Goal: Complete application form

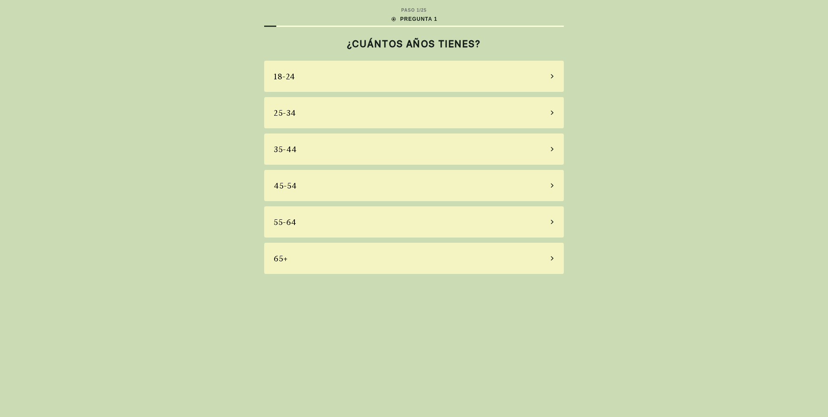
click at [553, 260] on div "65+" at bounding box center [414, 258] width 300 height 31
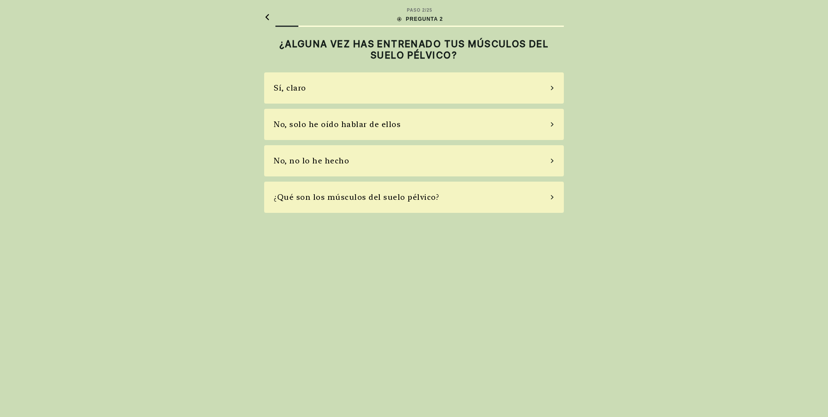
click at [551, 161] on icon at bounding box center [552, 161] width 4 height 8
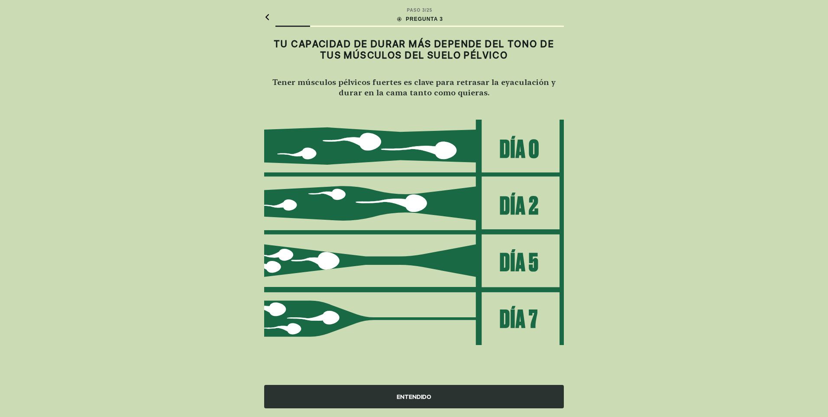
click at [421, 399] on div "ENTENDIDO" at bounding box center [414, 396] width 300 height 23
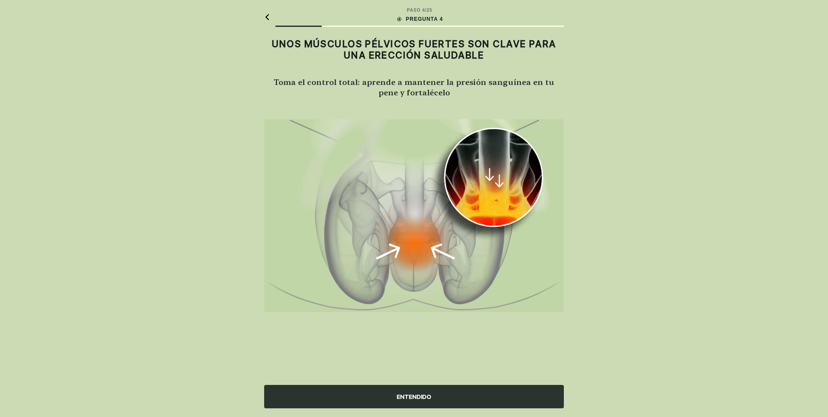
click at [422, 396] on div "ENTENDIDO" at bounding box center [414, 396] width 300 height 23
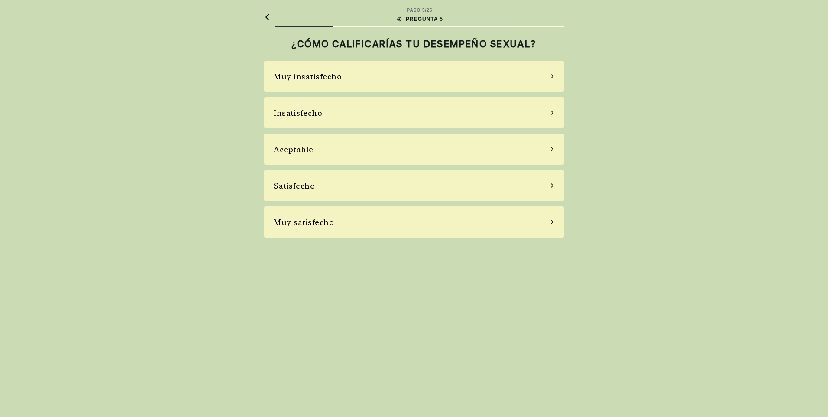
click at [551, 185] on icon at bounding box center [552, 185] width 4 height 8
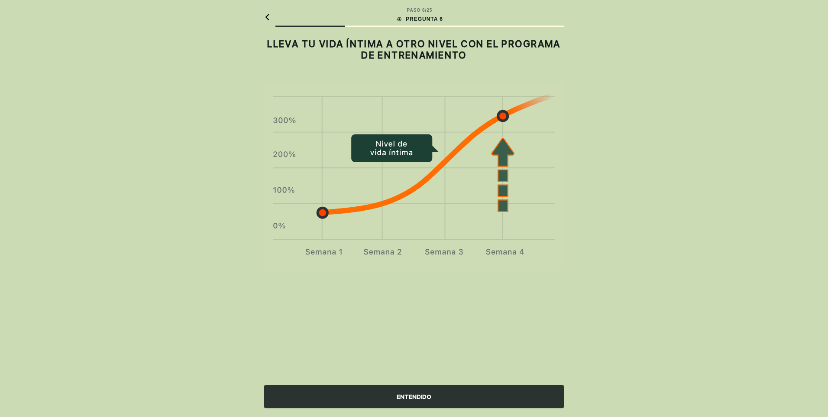
click at [426, 395] on div "ENTENDIDO" at bounding box center [414, 396] width 300 height 23
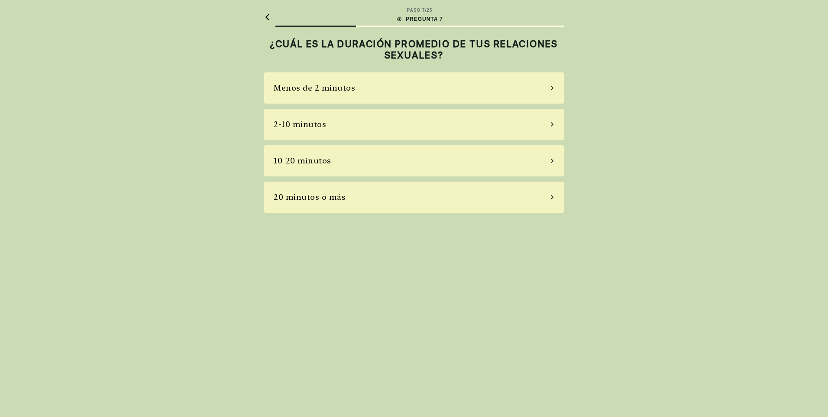
click at [553, 198] on icon at bounding box center [552, 197] width 4 height 8
click at [551, 125] on icon at bounding box center [552, 124] width 4 height 8
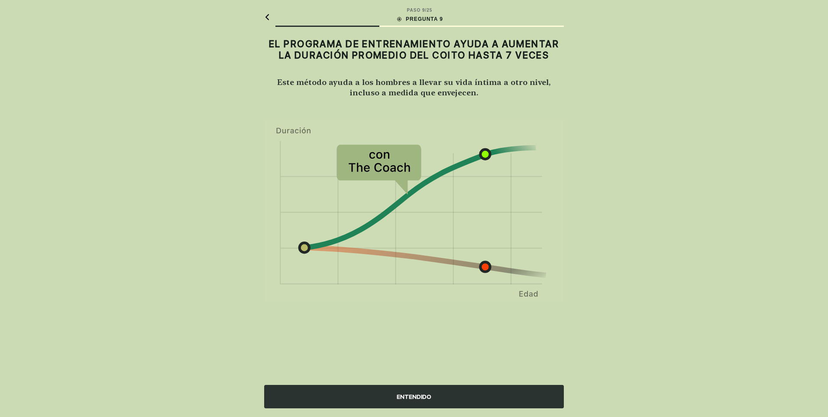
click at [418, 392] on div "ENTENDIDO" at bounding box center [414, 396] width 300 height 23
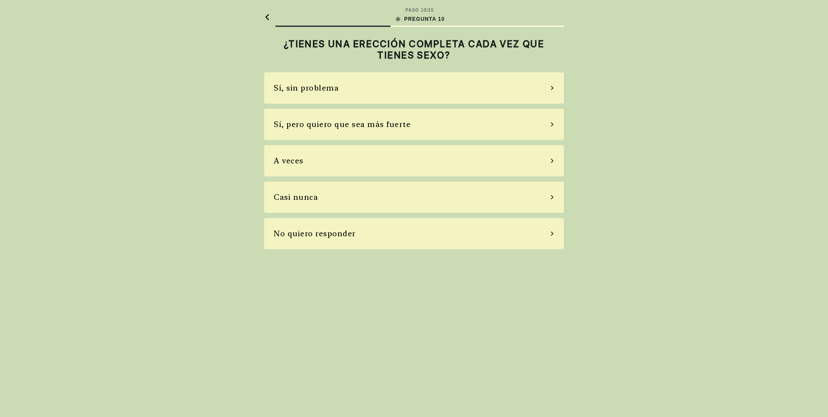
click at [538, 161] on div "A veces" at bounding box center [414, 160] width 300 height 31
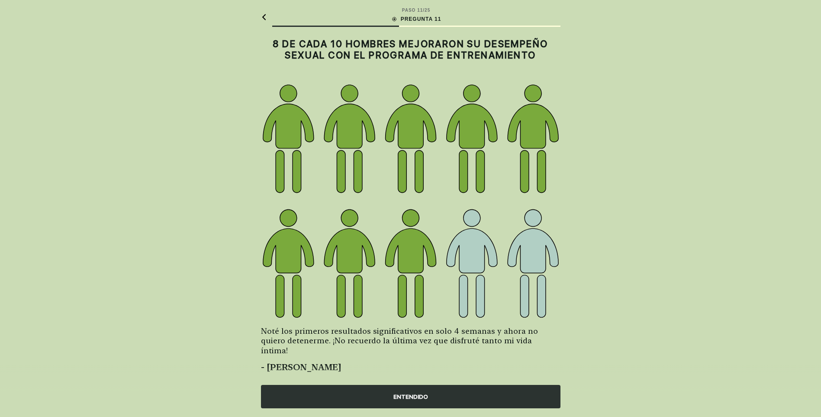
click at [396, 395] on div "ENTENDIDO" at bounding box center [411, 396] width 300 height 23
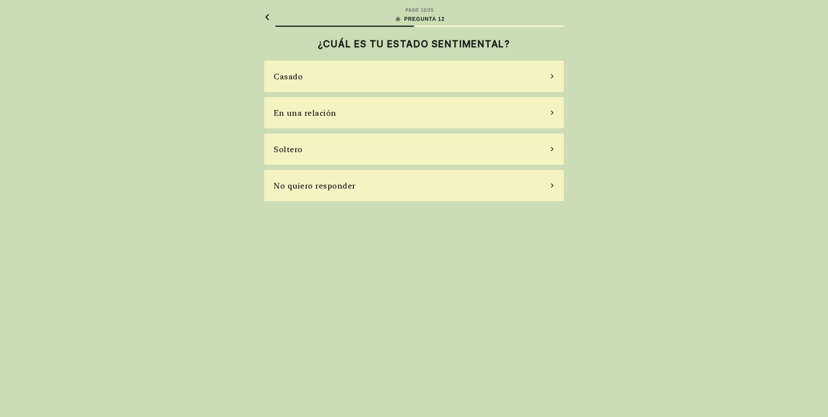
click at [530, 77] on div "Casado" at bounding box center [414, 76] width 300 height 31
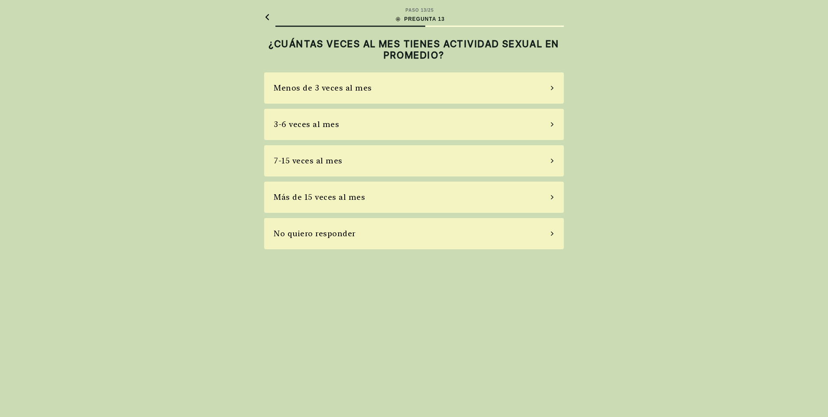
click at [524, 87] on div "Menos de 3 veces al mes" at bounding box center [414, 87] width 300 height 31
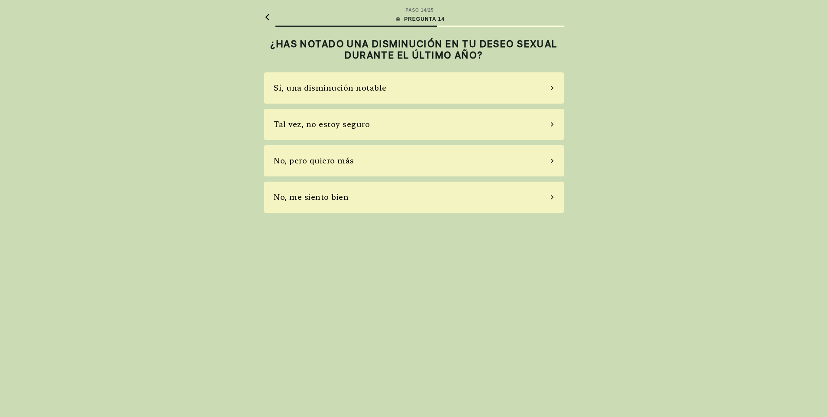
click at [498, 91] on div "Sí, una disminución notable" at bounding box center [414, 87] width 300 height 31
click at [473, 160] on div "No, no tomo" at bounding box center [414, 160] width 300 height 31
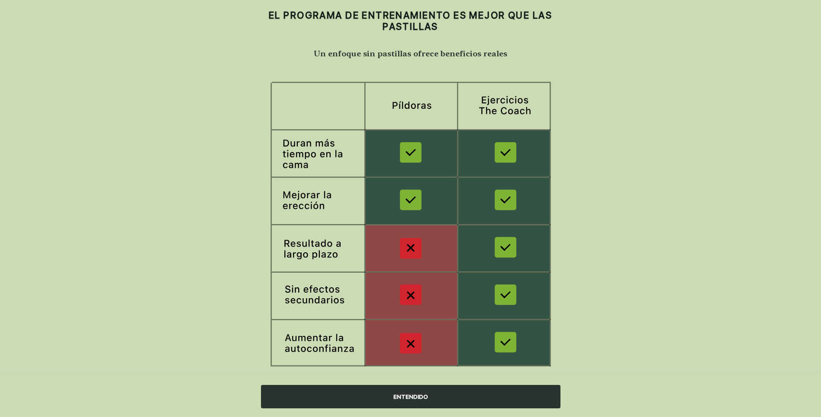
scroll to position [43, 0]
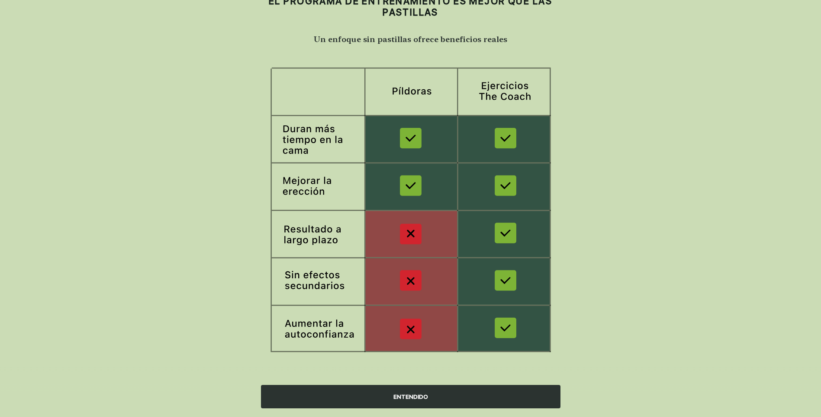
click at [433, 394] on div "ENTENDIDO" at bounding box center [411, 396] width 300 height 23
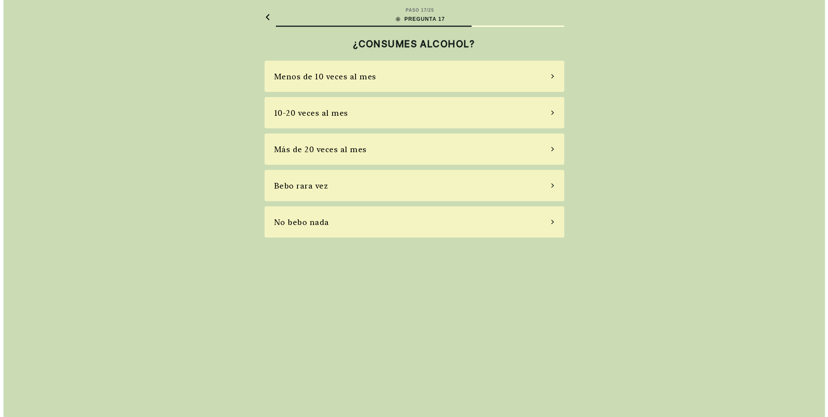
scroll to position [0, 0]
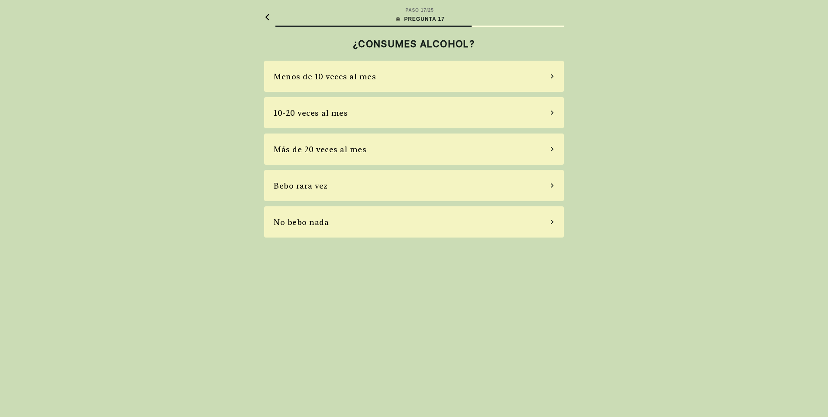
click at [549, 146] on div "Más de 20 veces al mes" at bounding box center [414, 148] width 300 height 31
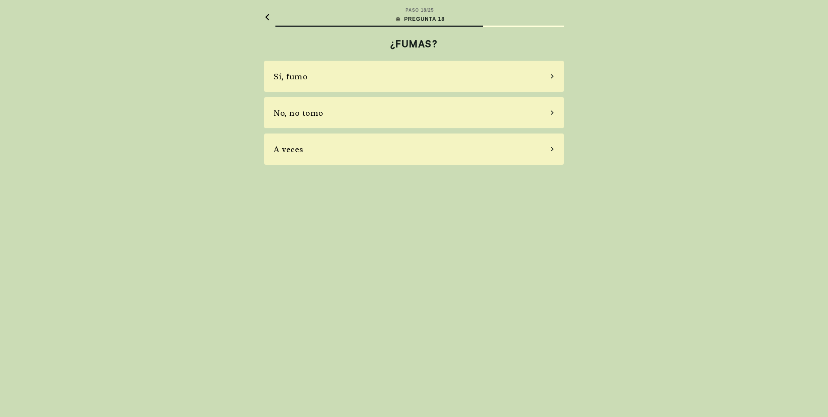
click at [546, 76] on div "Sí, fumo" at bounding box center [414, 76] width 300 height 31
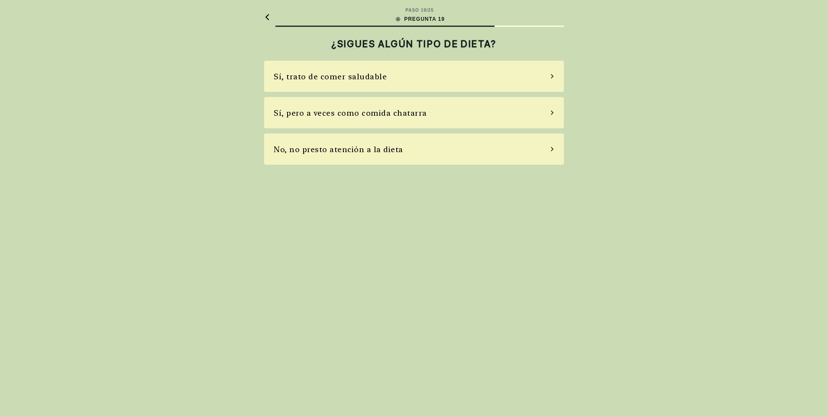
click at [427, 114] on div "Sí, pero a veces como comida chatarra" at bounding box center [414, 112] width 300 height 31
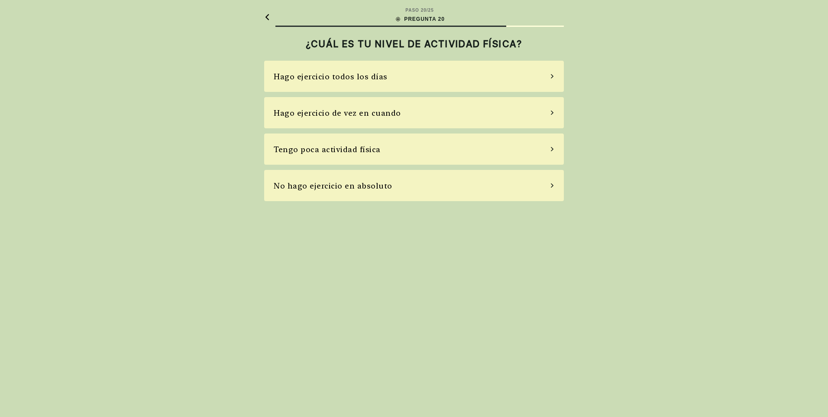
click at [422, 151] on div "Tengo poca actividad física" at bounding box center [414, 148] width 300 height 31
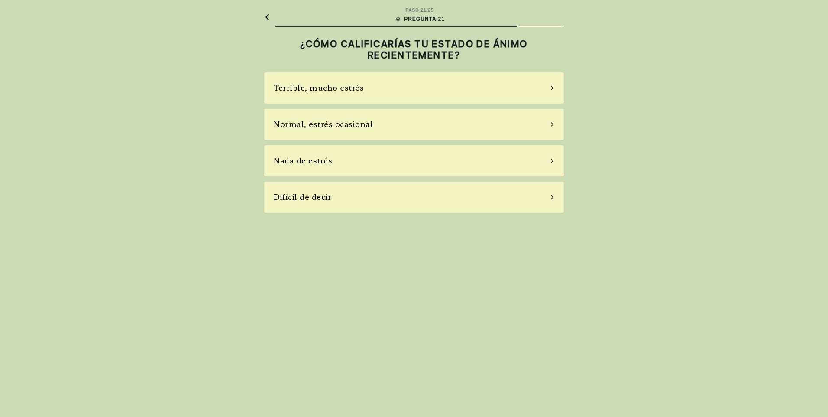
click at [401, 161] on div "Nada de estrés" at bounding box center [414, 160] width 300 height 31
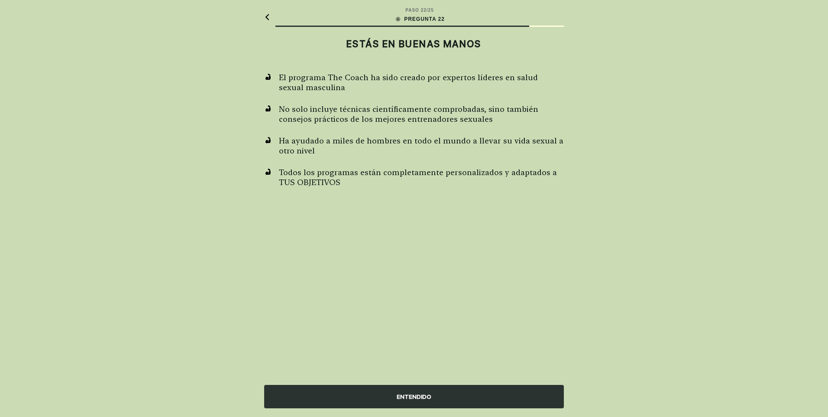
click at [397, 393] on div "ENTENDIDO" at bounding box center [414, 396] width 300 height 23
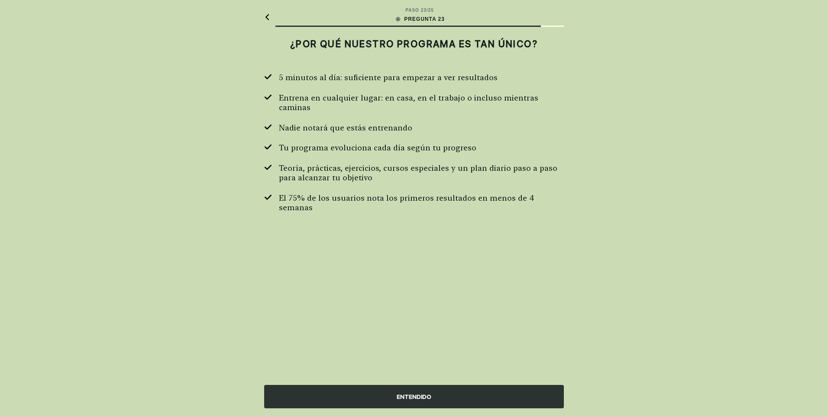
click at [365, 397] on div "ENTENDIDO" at bounding box center [414, 396] width 300 height 23
